Goal: Task Accomplishment & Management: Complete application form

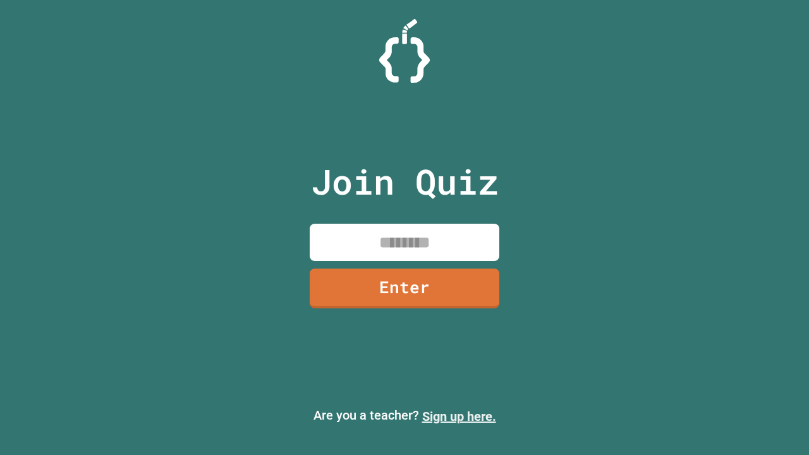
click at [459, 416] on link "Sign up here." at bounding box center [459, 416] width 74 height 15
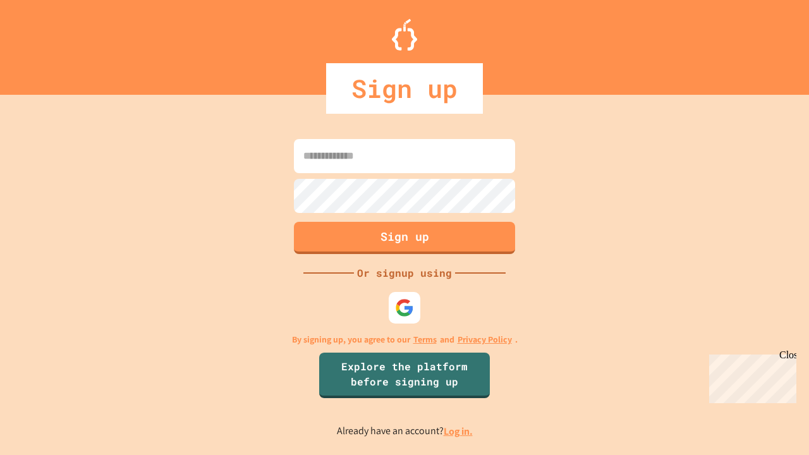
click at [459, 431] on link "Log in." at bounding box center [458, 431] width 29 height 13
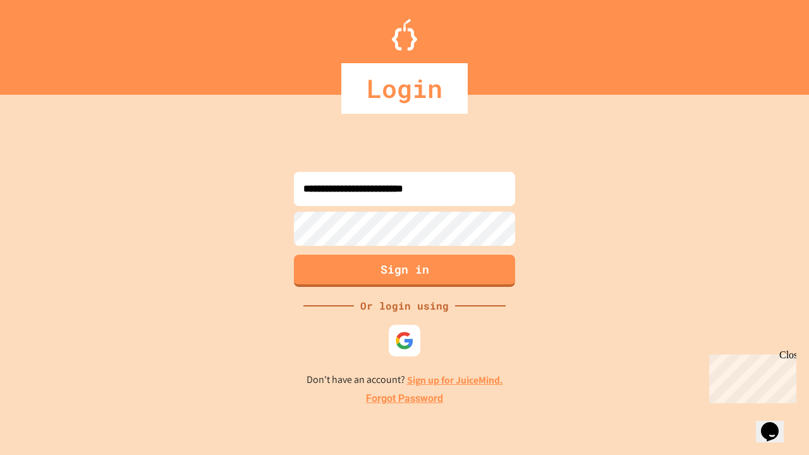
type input "**********"
